Goal: Find specific page/section: Find specific page/section

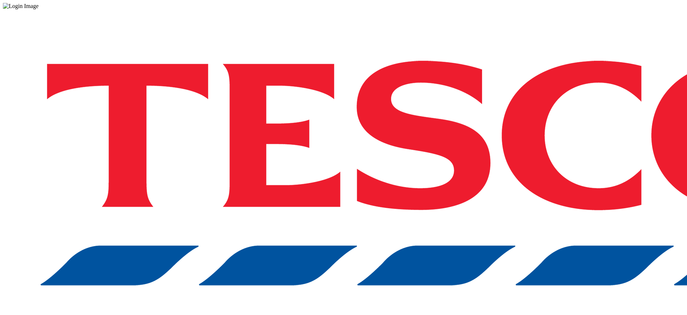
click at [425, 36] on div "Log in to the Spectra’s dashboard using [PERSON_NAME]’s credentials. If you don…" at bounding box center [343, 189] width 681 height 361
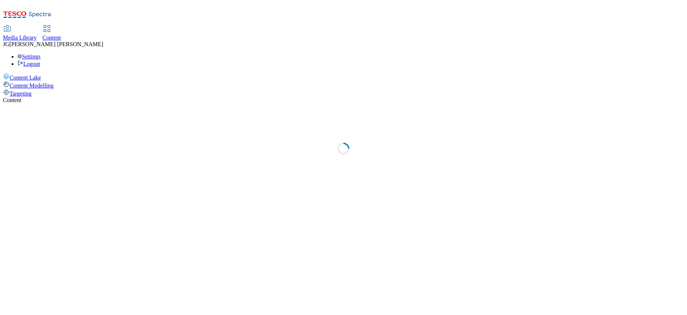
select select "ghs-uk"
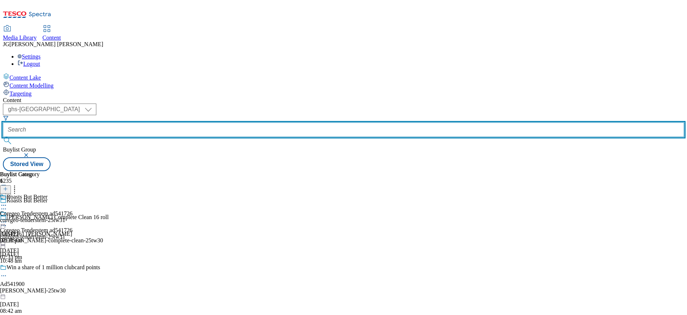
click at [167, 122] on input "text" at bounding box center [343, 129] width 681 height 15
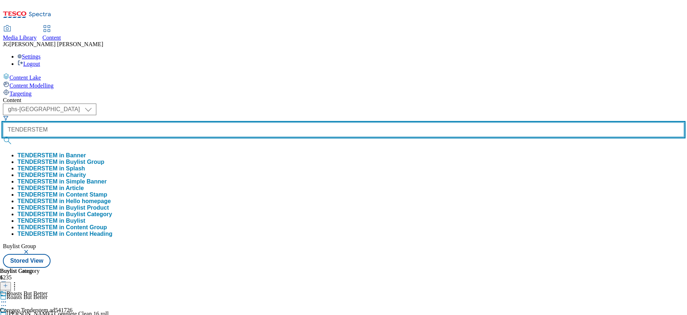
type input "TENDERSTEM"
click at [3, 137] on button "submit" at bounding box center [8, 140] width 10 height 7
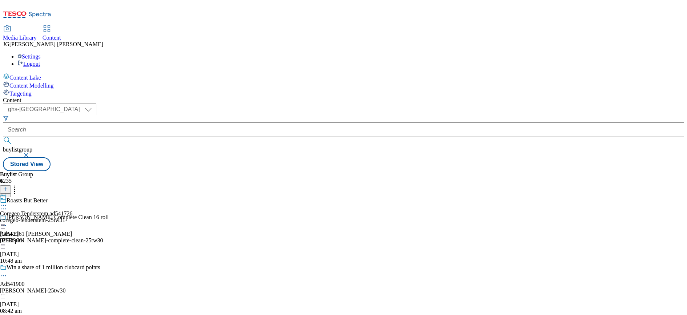
click at [7, 202] on icon at bounding box center [3, 205] width 7 height 7
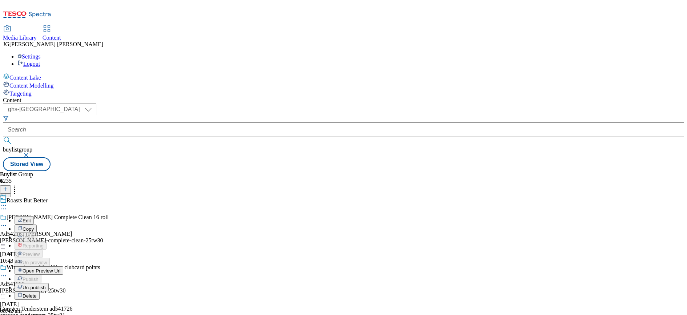
click at [60, 268] on span "Open Preview Url" at bounding box center [42, 270] width 38 height 5
